Goal: Information Seeking & Learning: Learn about a topic

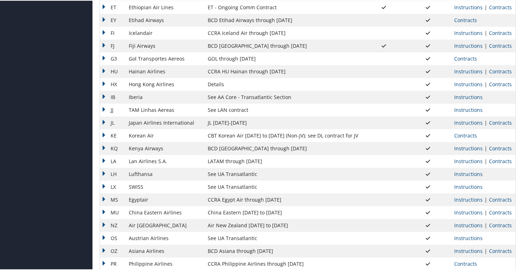
scroll to position [345, 0]
click at [498, 147] on link "Contracts" at bounding box center [500, 147] width 23 height 7
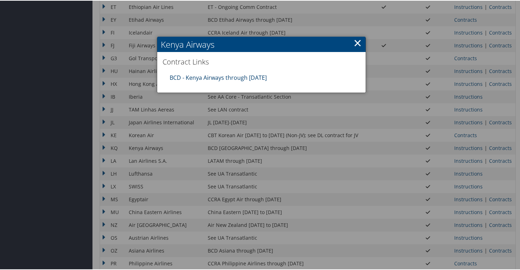
click at [238, 76] on link "BCD - Kenya Airways through [DATE]" at bounding box center [218, 77] width 97 height 8
click at [356, 42] on link "×" at bounding box center [358, 42] width 8 height 14
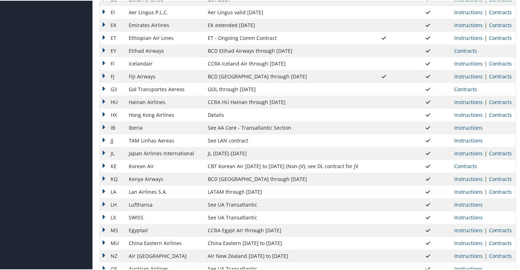
scroll to position [261, 0]
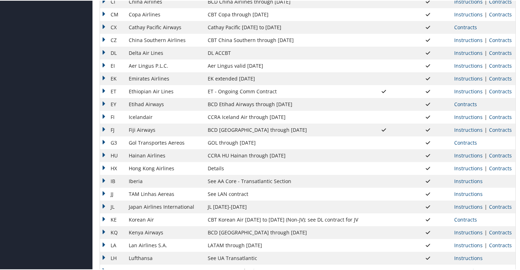
click at [106, 39] on td "CZ" at bounding box center [112, 39] width 25 height 13
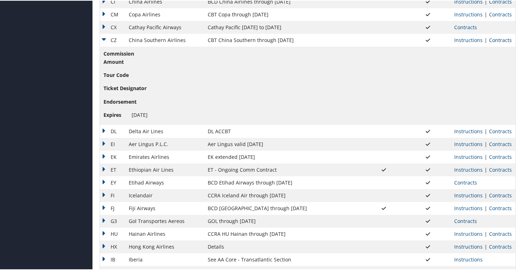
click at [495, 38] on link "Contracts" at bounding box center [500, 39] width 23 height 7
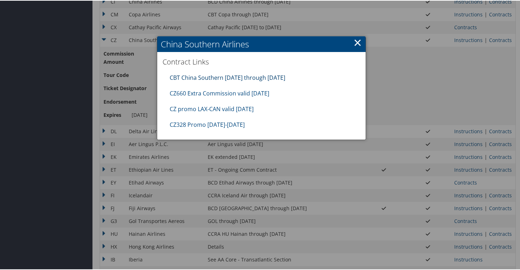
click at [240, 75] on link "CBT China Southern 07.01.25 through 09.30.25" at bounding box center [228, 77] width 116 height 8
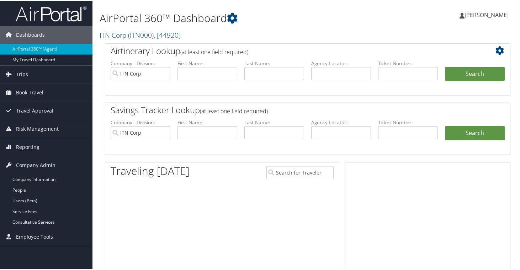
click at [8, 166] on icon at bounding box center [9, 164] width 11 height 11
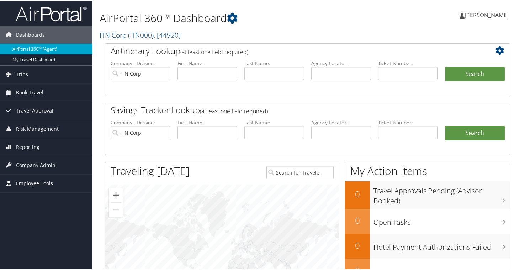
click at [14, 184] on icon at bounding box center [9, 182] width 11 height 11
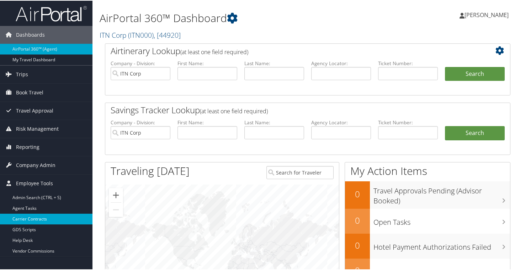
click at [27, 221] on link "Carrier Contracts" at bounding box center [46, 218] width 93 height 11
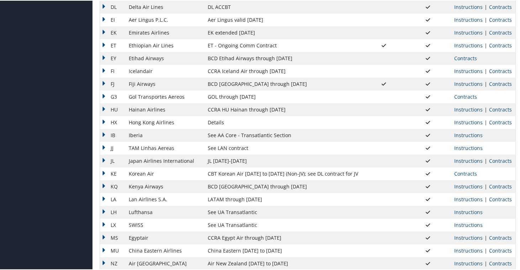
scroll to position [300, 0]
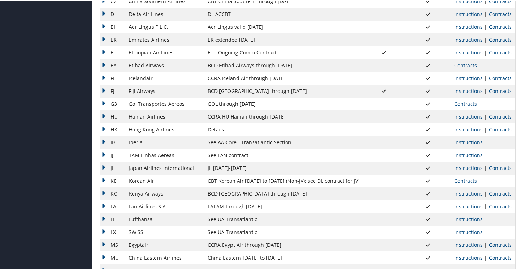
click at [103, 193] on td "KQ" at bounding box center [112, 193] width 25 height 13
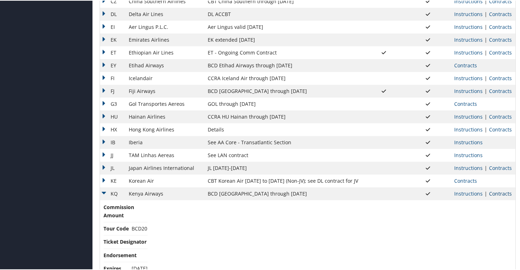
click at [494, 192] on link "Contracts" at bounding box center [500, 192] width 23 height 7
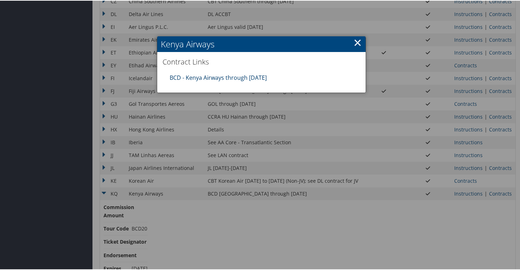
click at [223, 78] on link "BCD - Kenya Airways through [DATE]" at bounding box center [218, 77] width 97 height 8
click at [356, 44] on link "×" at bounding box center [358, 42] width 8 height 14
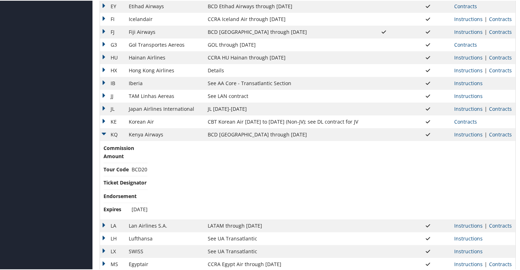
scroll to position [346, 0]
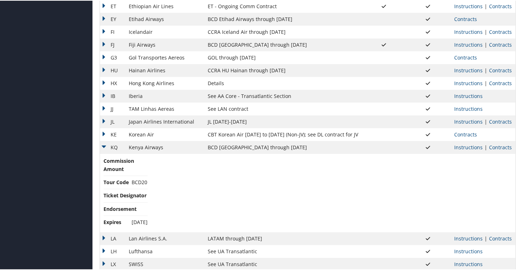
click at [102, 144] on td "KQ" at bounding box center [112, 146] width 25 height 13
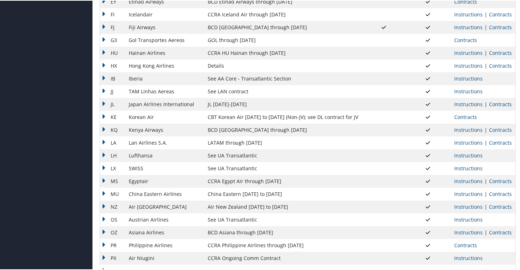
scroll to position [364, 0]
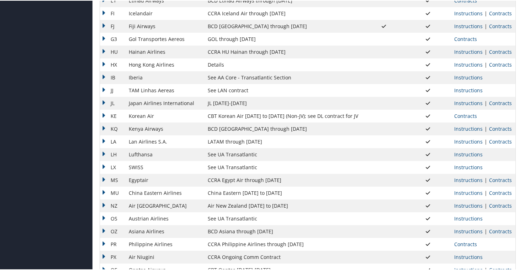
click at [105, 140] on td "LA" at bounding box center [112, 141] width 25 height 13
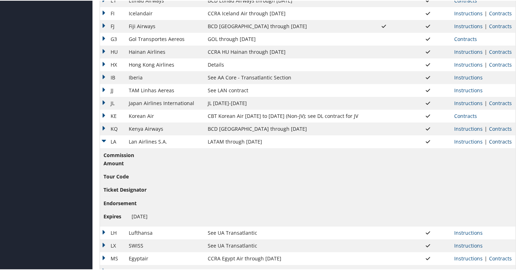
click at [495, 141] on link "Contracts" at bounding box center [500, 140] width 23 height 7
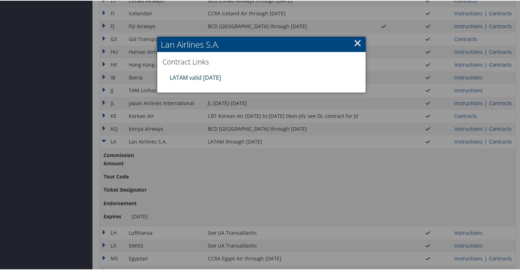
click at [186, 76] on link "LATAM valid [DATE]" at bounding box center [195, 77] width 51 height 8
click at [356, 42] on link "×" at bounding box center [358, 42] width 8 height 14
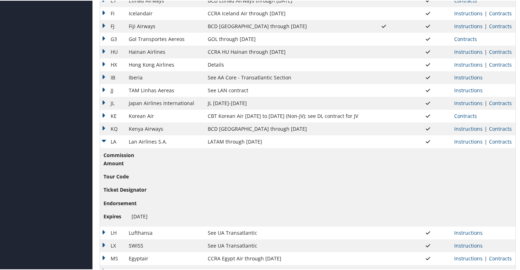
click at [104, 141] on td "LA" at bounding box center [112, 141] width 25 height 13
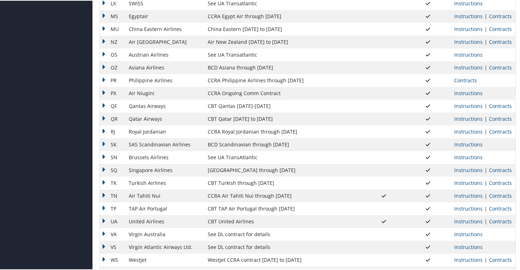
scroll to position [549, 0]
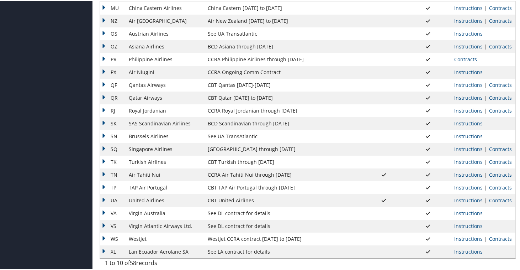
click at [105, 70] on td "PX" at bounding box center [112, 71] width 25 height 13
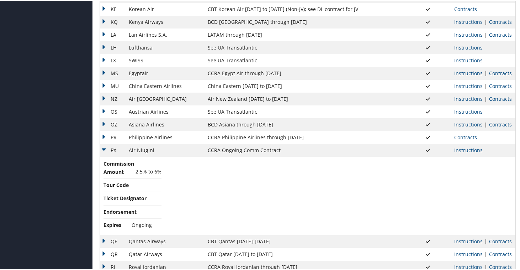
scroll to position [473, 0]
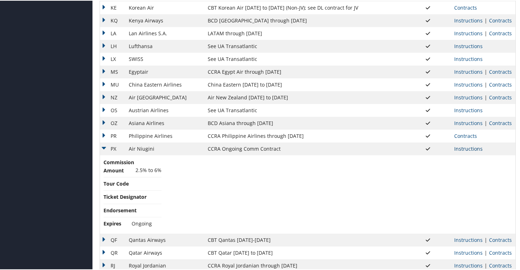
click at [459, 147] on link "Instructions" at bounding box center [469, 148] width 28 height 7
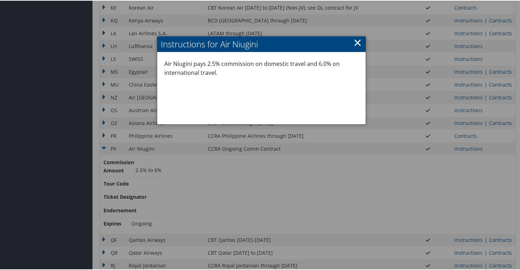
click at [356, 41] on link "×" at bounding box center [358, 42] width 8 height 14
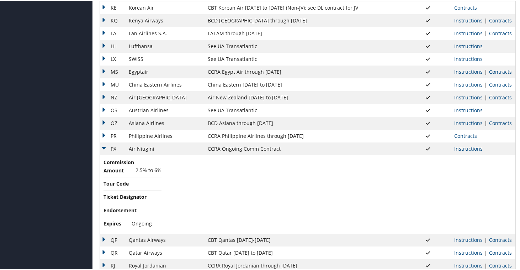
click at [106, 146] on td "PX" at bounding box center [112, 148] width 25 height 13
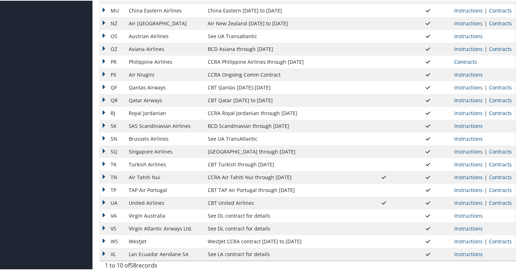
scroll to position [549, 0]
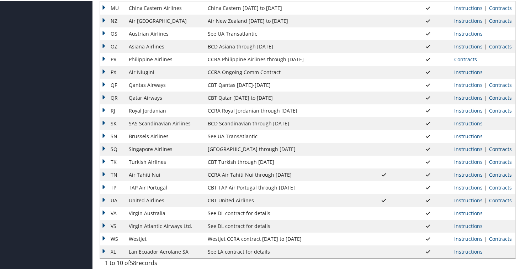
click at [498, 149] on link "Contracts" at bounding box center [500, 148] width 23 height 7
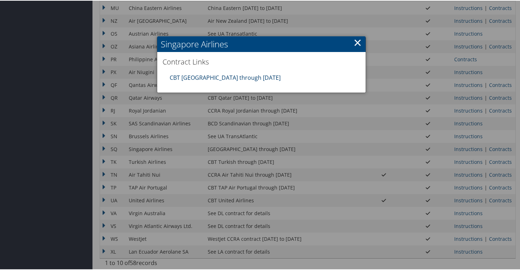
click at [243, 75] on link "CBT [GEOGRAPHIC_DATA] through [DATE]" at bounding box center [225, 77] width 111 height 8
click at [357, 43] on link "×" at bounding box center [358, 42] width 8 height 14
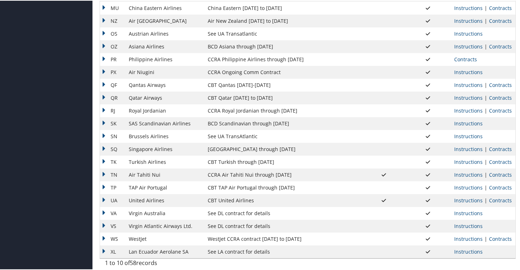
click at [160, 122] on td "SAS Scandinavian Airlines" at bounding box center [164, 122] width 79 height 13
click at [104, 122] on td "SK" at bounding box center [112, 122] width 25 height 13
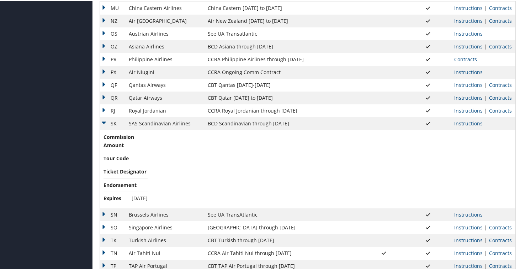
click at [477, 132] on td "Commission Amount Tour Code Ticket Designator Endorsement Expires [DATE]" at bounding box center [308, 168] width 416 height 78
click at [472, 125] on link "Instructions" at bounding box center [469, 122] width 28 height 7
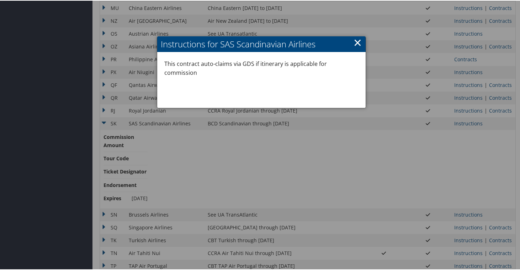
click at [307, 130] on div at bounding box center [261, 135] width 523 height 270
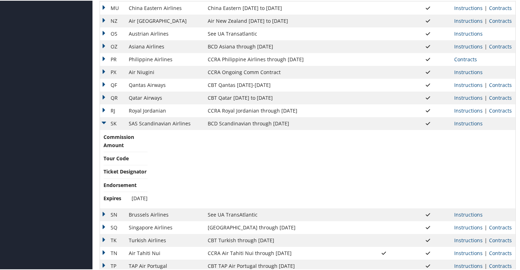
click at [106, 121] on td "SK" at bounding box center [112, 122] width 25 height 13
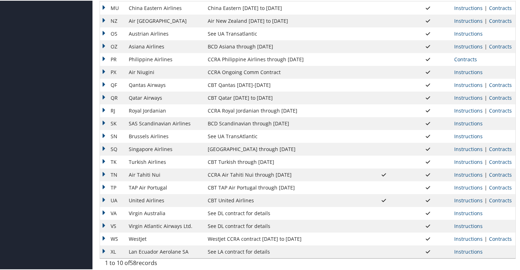
click at [104, 82] on td "QF" at bounding box center [112, 84] width 25 height 13
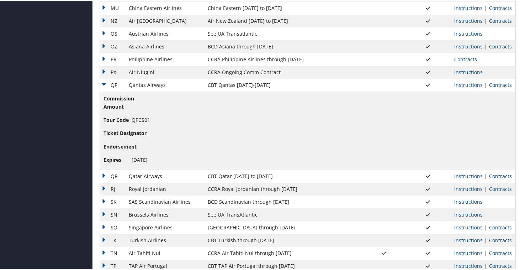
click at [489, 85] on link "Contracts" at bounding box center [500, 84] width 23 height 7
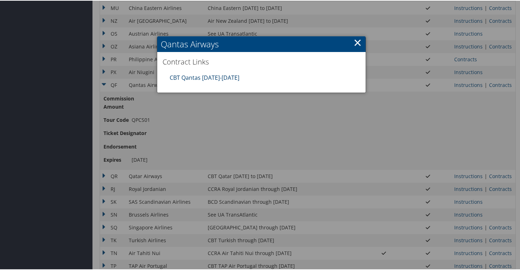
click at [212, 78] on link "CBT Qantas [DATE]-[DATE]" at bounding box center [205, 77] width 70 height 8
click at [356, 41] on link "×" at bounding box center [358, 42] width 8 height 14
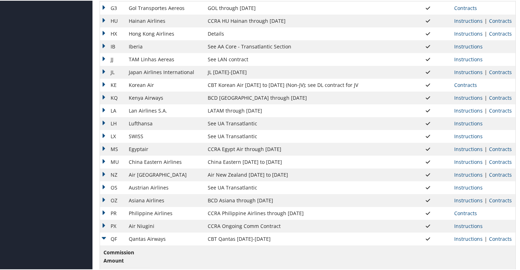
scroll to position [444, 0]
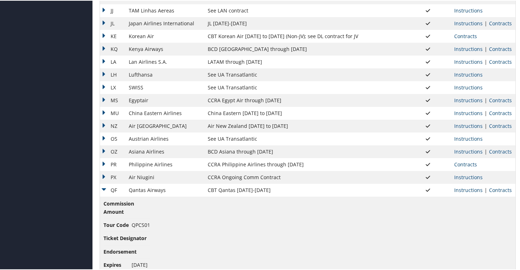
click at [103, 188] on td "QF" at bounding box center [112, 189] width 25 height 13
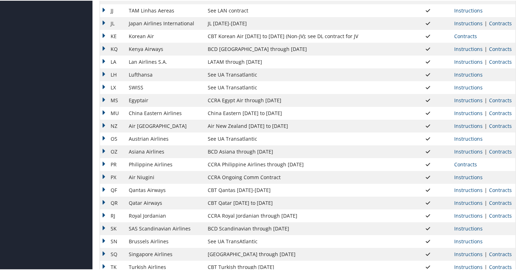
scroll to position [439, 0]
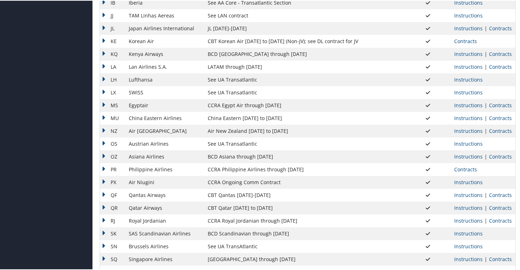
click at [105, 51] on td "KQ" at bounding box center [112, 53] width 25 height 13
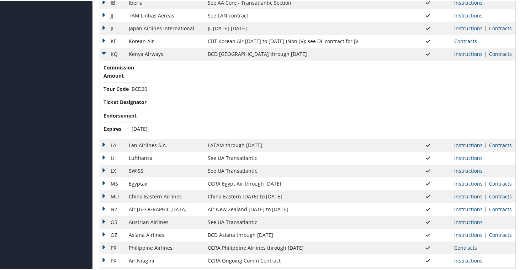
click at [505, 53] on link "Contracts" at bounding box center [500, 53] width 23 height 7
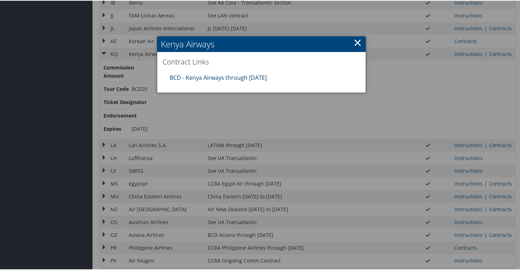
click at [227, 76] on link "BCD - Kenya Airways through [DATE]" at bounding box center [218, 77] width 97 height 8
click at [356, 42] on link "×" at bounding box center [358, 42] width 8 height 14
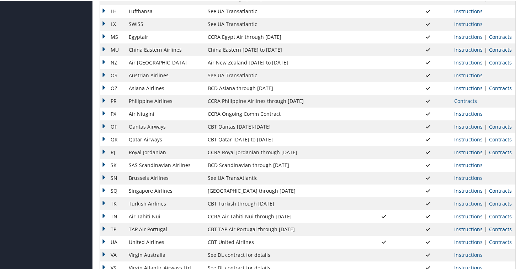
scroll to position [627, 0]
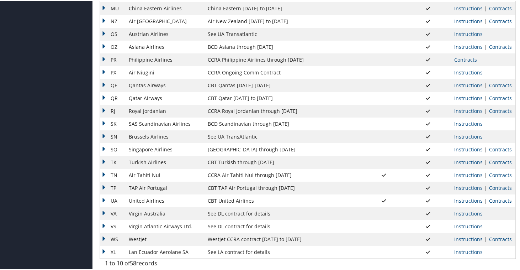
click at [105, 211] on td "VA" at bounding box center [112, 212] width 25 height 13
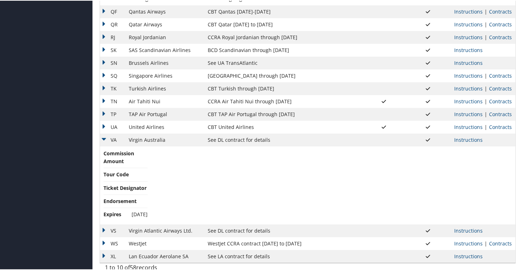
scroll to position [705, 0]
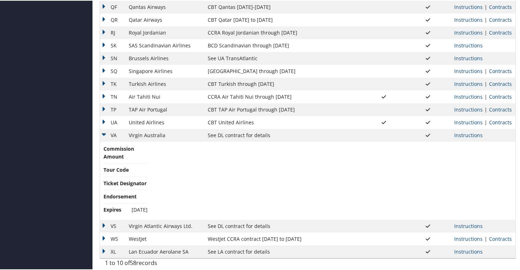
click at [102, 134] on td "VA" at bounding box center [112, 134] width 25 height 13
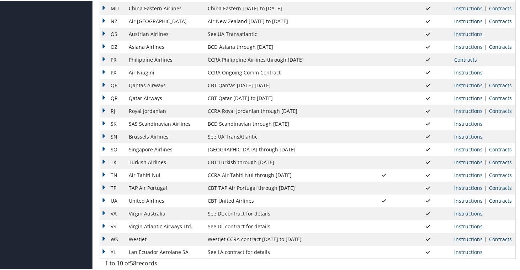
click at [105, 197] on td "UA" at bounding box center [112, 200] width 25 height 13
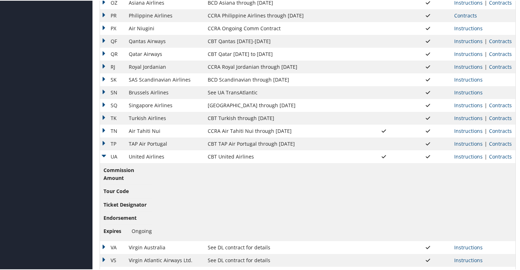
scroll to position [705, 0]
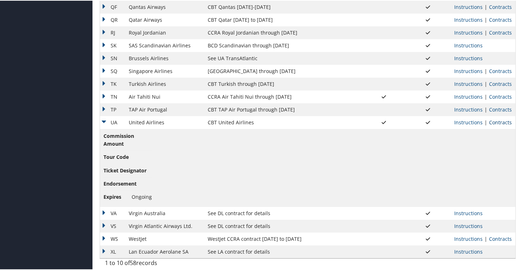
click at [494, 122] on link "Contracts" at bounding box center [500, 121] width 23 height 7
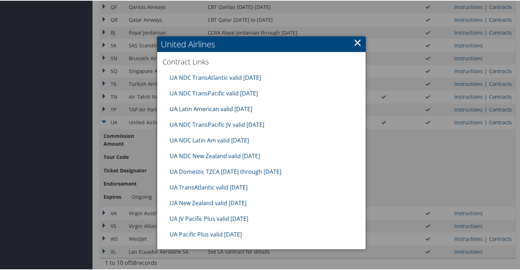
click at [203, 107] on link "UA Latin American valid [DATE]" at bounding box center [211, 108] width 83 height 8
click at [196, 171] on link "UA Domestic TZCA [DATE] through [DATE]" at bounding box center [226, 171] width 112 height 8
click at [187, 187] on link "UA TransAtlantic valid [DATE]" at bounding box center [209, 187] width 78 height 8
click at [209, 201] on link "UA New Zealand valid [DATE]" at bounding box center [208, 202] width 77 height 8
click at [200, 218] on link "UA JV Pacific Plus valid [DATE]" at bounding box center [209, 218] width 79 height 8
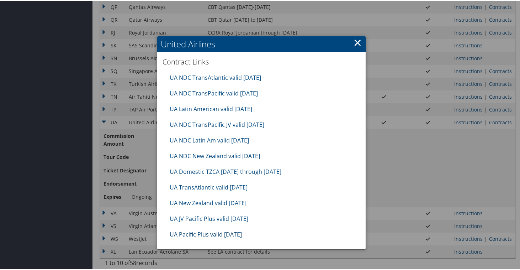
click at [200, 235] on link "UA Pacific Plus valid [DATE]" at bounding box center [206, 234] width 72 height 8
click at [208, 124] on link "UA NDC TransPacific JV valid [DATE]" at bounding box center [217, 124] width 95 height 8
click at [199, 92] on link "UA NDC TransPacific valid [DATE]" at bounding box center [214, 93] width 88 height 8
click at [361, 40] on h2 "United Airlines" at bounding box center [261, 44] width 209 height 16
click at [357, 40] on link "×" at bounding box center [358, 42] width 8 height 14
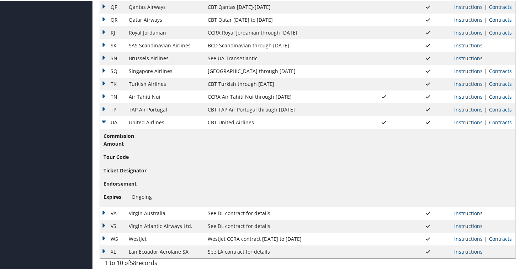
click at [105, 122] on td "UA" at bounding box center [112, 121] width 25 height 13
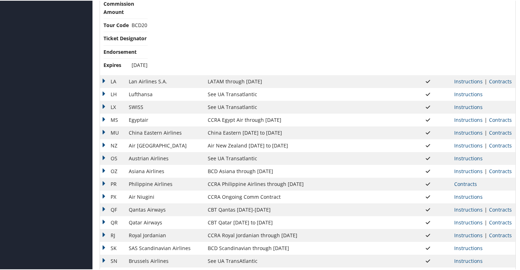
scroll to position [420, 0]
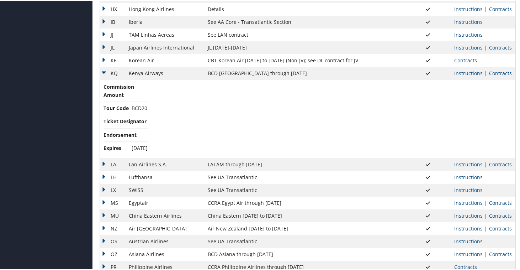
click at [104, 73] on td "KQ" at bounding box center [112, 72] width 25 height 13
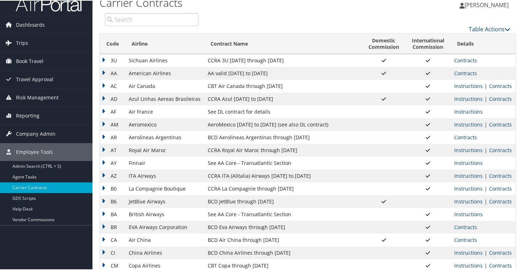
scroll to position [0, 0]
